Goal: Transaction & Acquisition: Purchase product/service

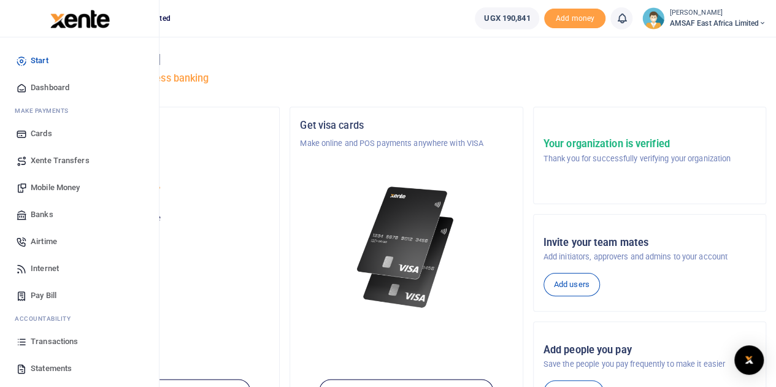
click at [50, 343] on span "Transactions" at bounding box center [54, 342] width 47 height 12
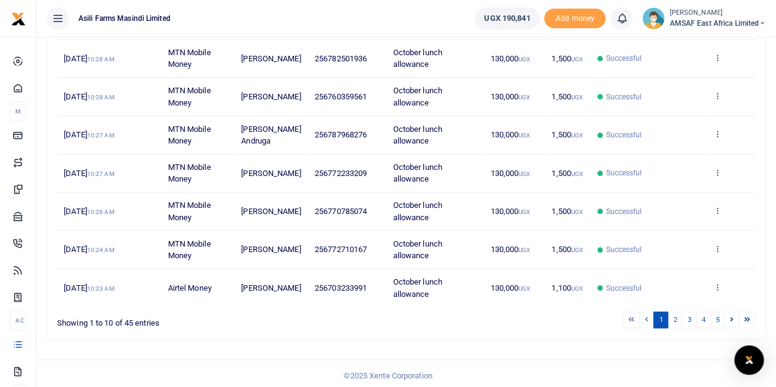
scroll to position [305, 0]
click at [689, 317] on link "3" at bounding box center [688, 319] width 15 height 17
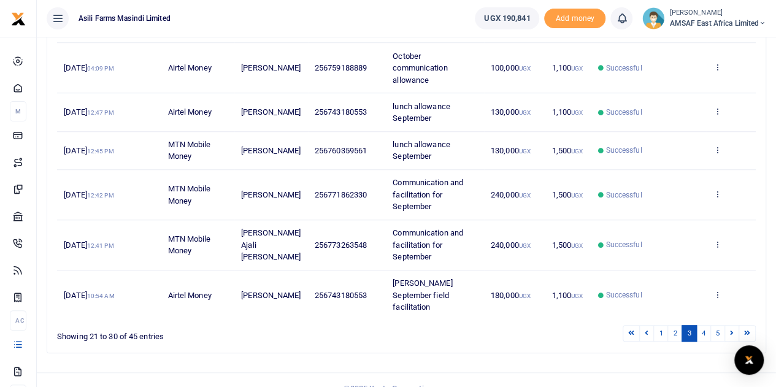
scroll to position [424, 0]
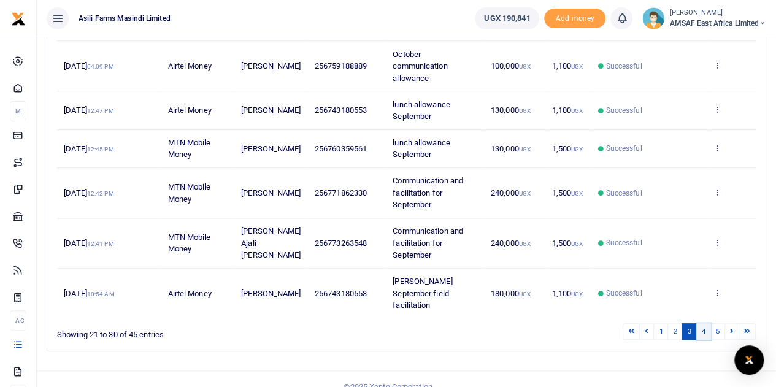
click at [706, 323] on link "4" at bounding box center [703, 331] width 15 height 17
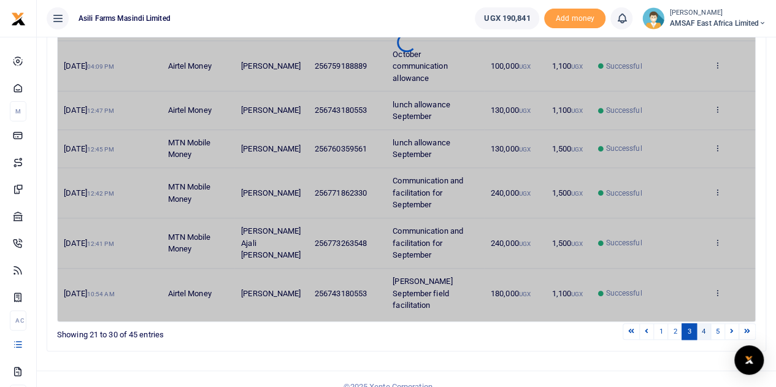
scroll to position [316, 0]
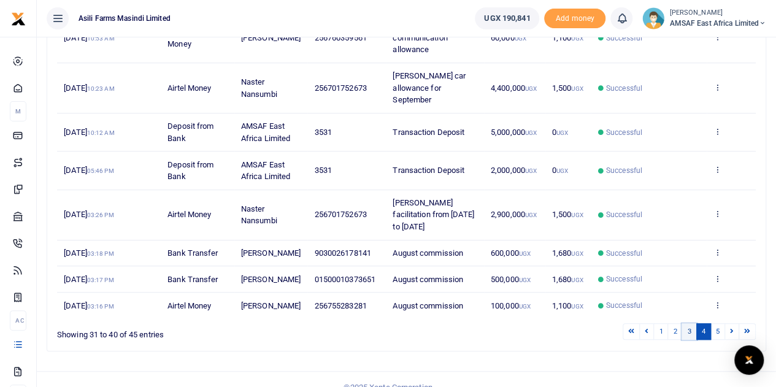
click at [691, 323] on link "3" at bounding box center [688, 331] width 15 height 17
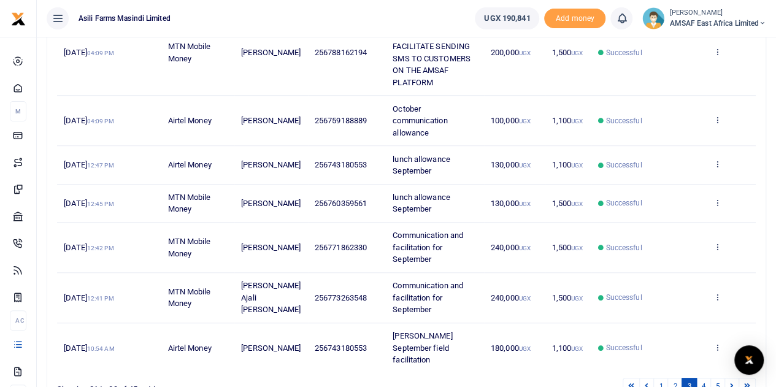
scroll to position [424, 0]
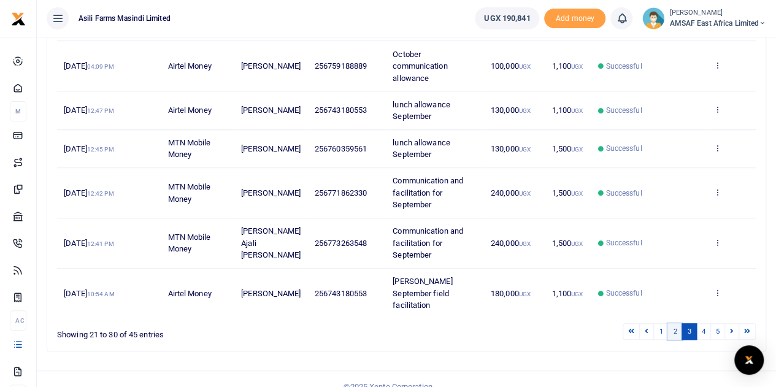
click at [680, 323] on link "2" at bounding box center [674, 331] width 15 height 17
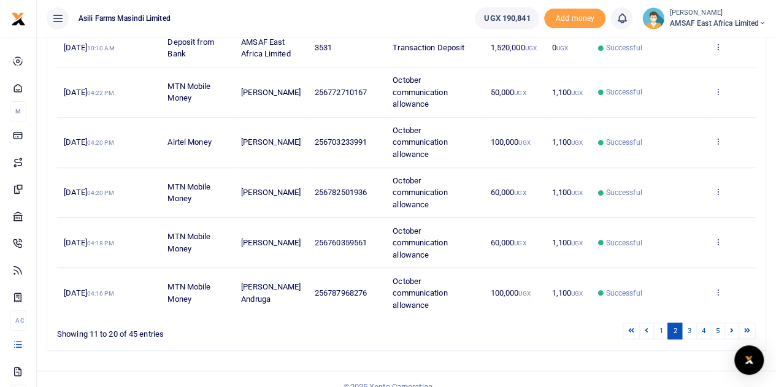
scroll to position [401, 0]
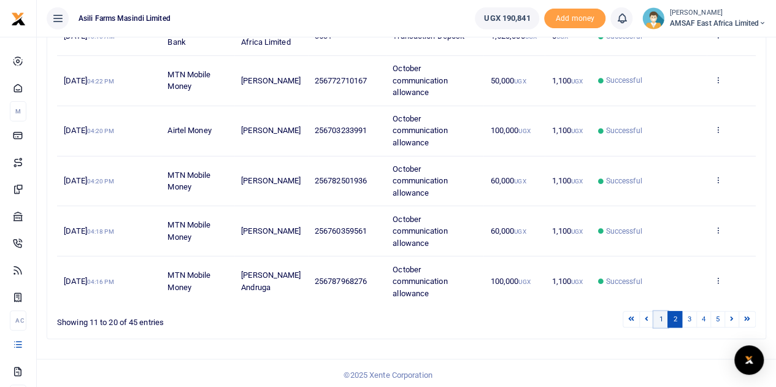
click at [662, 319] on link "1" at bounding box center [660, 319] width 15 height 17
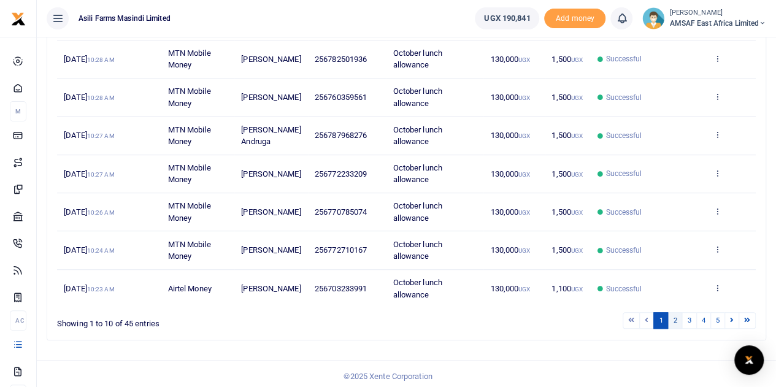
scroll to position [305, 0]
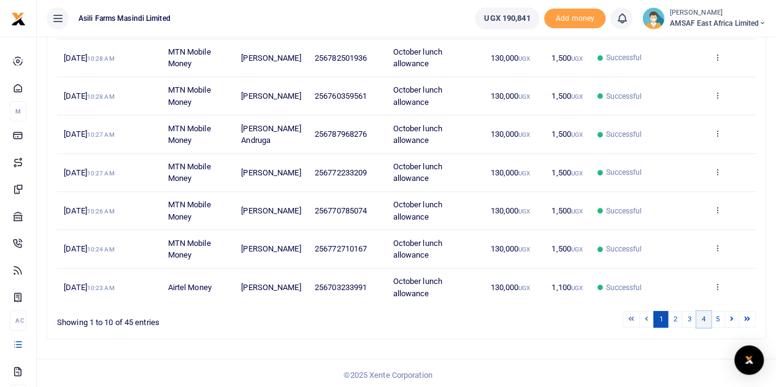
click at [704, 317] on link "4" at bounding box center [703, 319] width 15 height 17
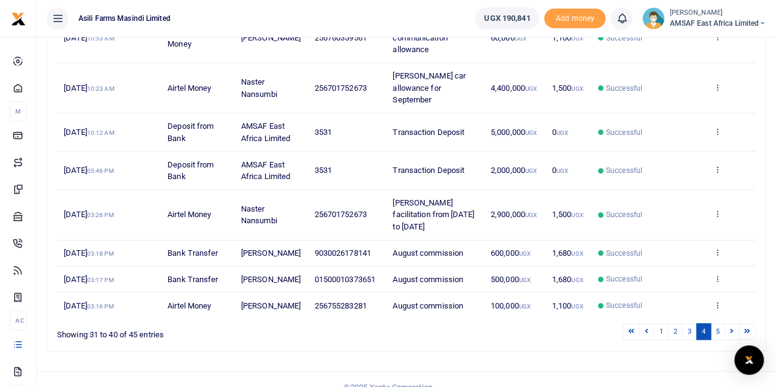
scroll to position [316, 0]
click at [721, 323] on link "5" at bounding box center [717, 331] width 15 height 17
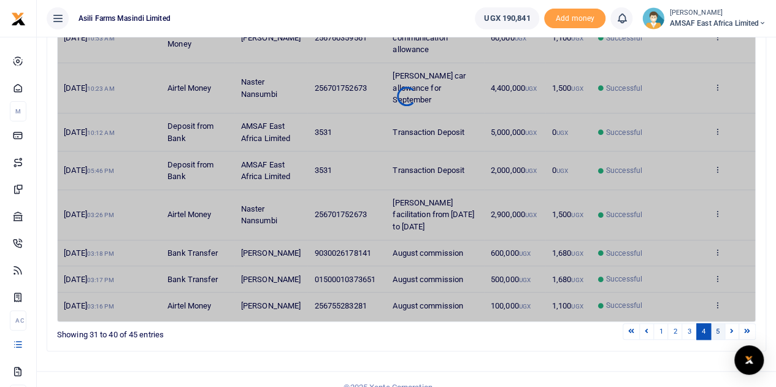
scroll to position [115, 0]
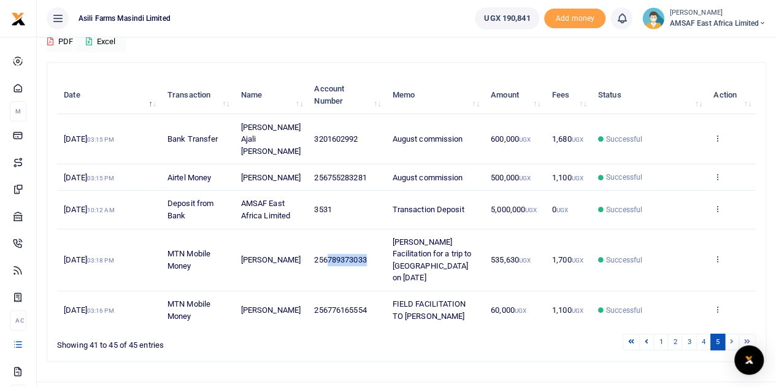
drag, startPoint x: 328, startPoint y: 240, endPoint x: 369, endPoint y: 239, distance: 41.1
click at [369, 239] on td "256789373033" at bounding box center [346, 260] width 78 height 62
copy span "789373033"
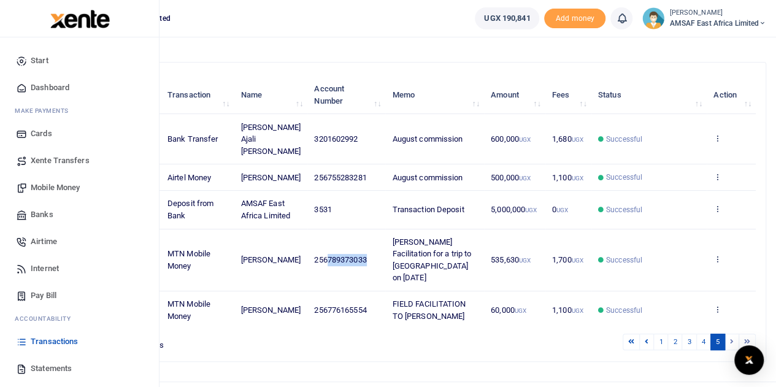
click at [73, 183] on span "Mobile Money" at bounding box center [55, 188] width 49 height 12
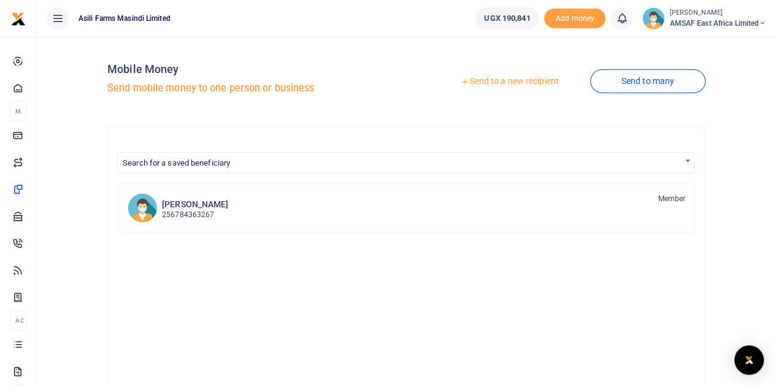
click at [487, 84] on link "Send to a new recipient" at bounding box center [509, 82] width 160 height 22
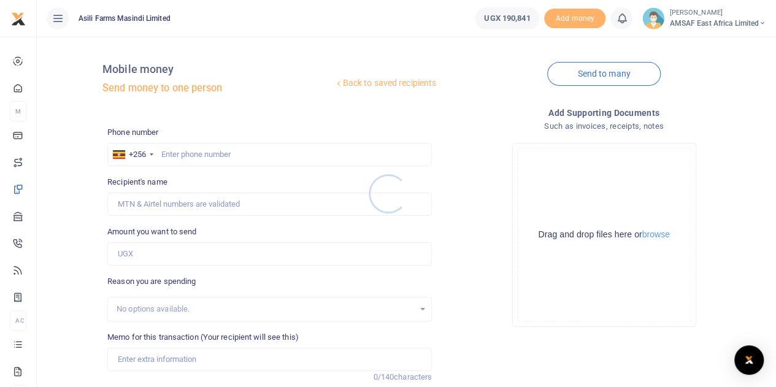
click at [213, 155] on div at bounding box center [388, 193] width 776 height 387
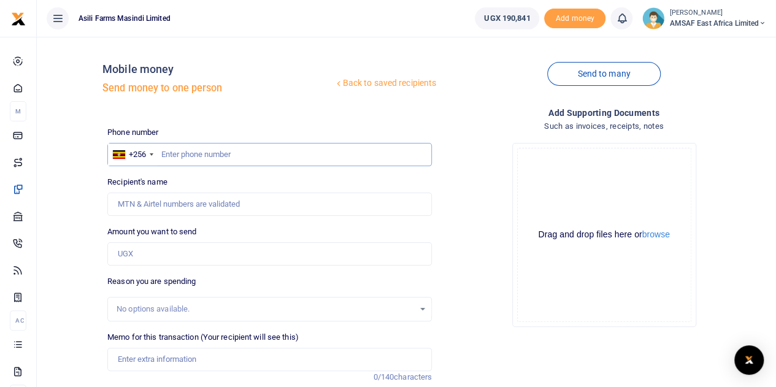
click at [216, 155] on input "text" at bounding box center [269, 154] width 324 height 23
paste input "789373033"
type input "789373033"
type input "Patrick Katungi"
type input "789373033"
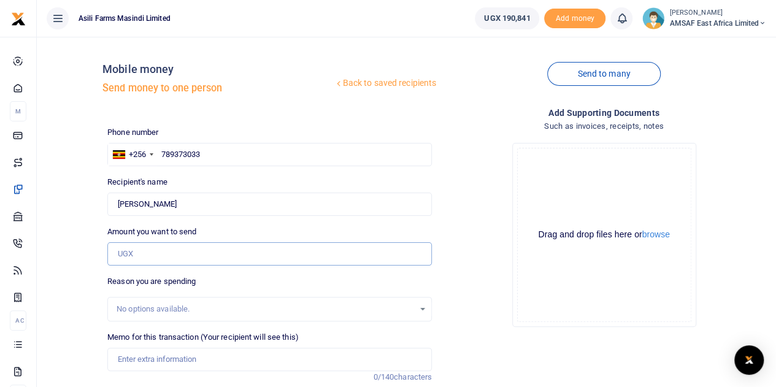
click at [146, 259] on input "Amount you want to send" at bounding box center [269, 253] width 324 height 23
type input "100,000"
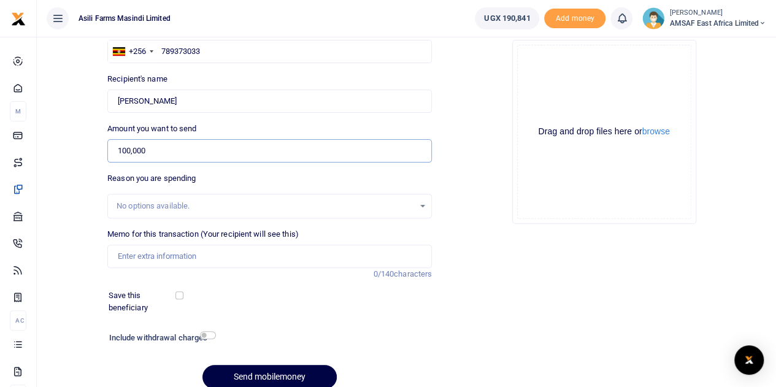
scroll to position [123, 0]
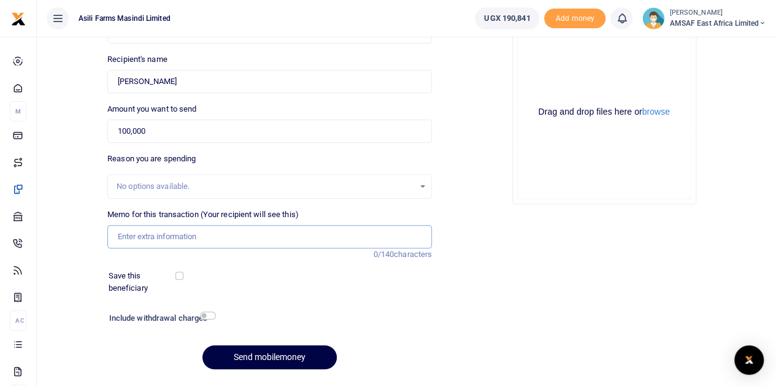
click at [196, 237] on input "Memo for this transaction (Your recipient will see this)" at bounding box center [269, 236] width 324 height 23
type input "October communication allowance"
click at [277, 351] on button "Send mobilemoney" at bounding box center [269, 357] width 134 height 24
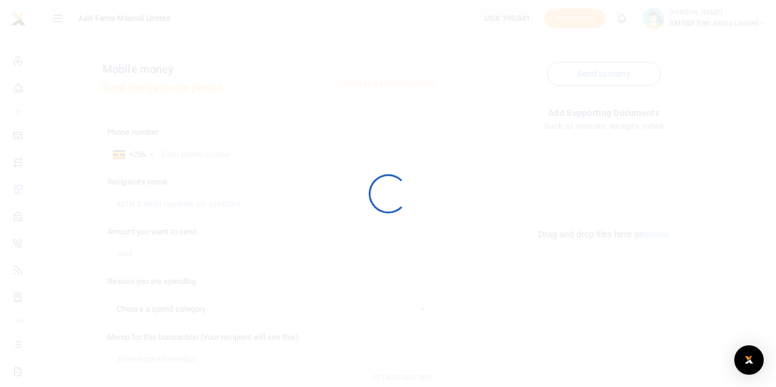
select select
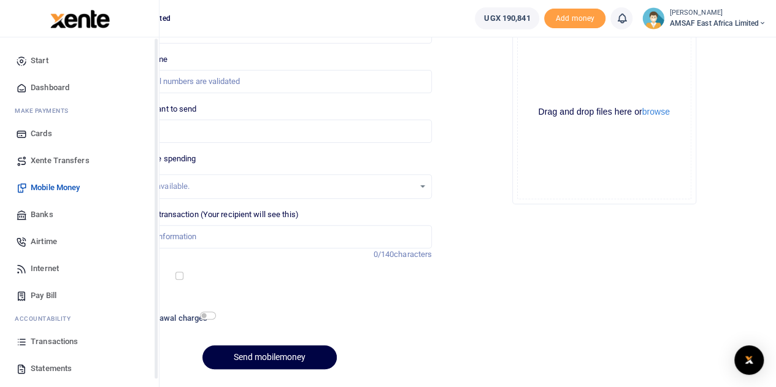
click at [50, 58] on link "Start" at bounding box center [79, 60] width 139 height 27
